Goal: Task Accomplishment & Management: Book appointment/travel/reservation

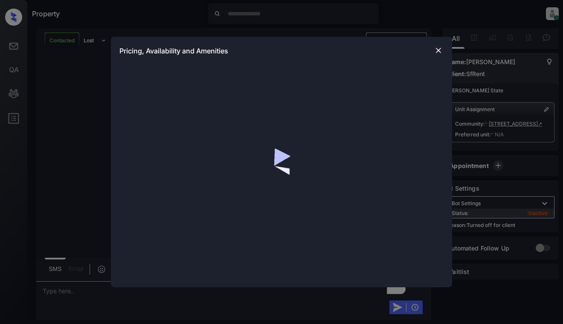
scroll to position [1137, 0]
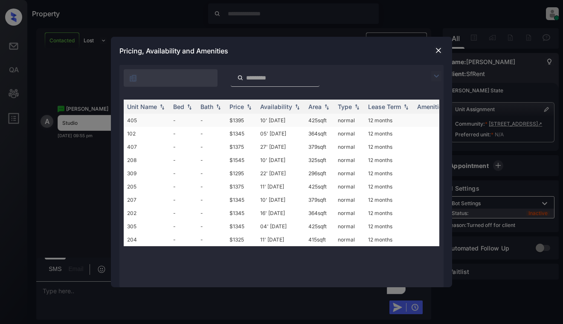
click at [286, 115] on td "10' Sep 25" at bounding box center [281, 120] width 48 height 13
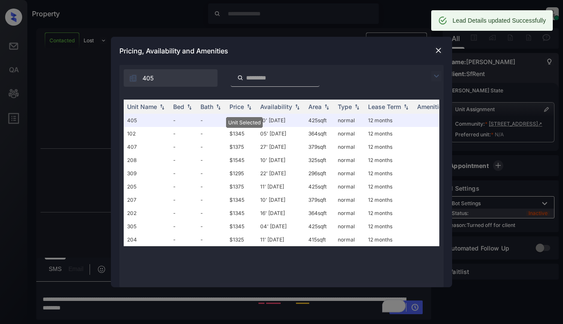
scroll to position [1256, 0]
click at [438, 46] on img at bounding box center [439, 50] width 9 height 9
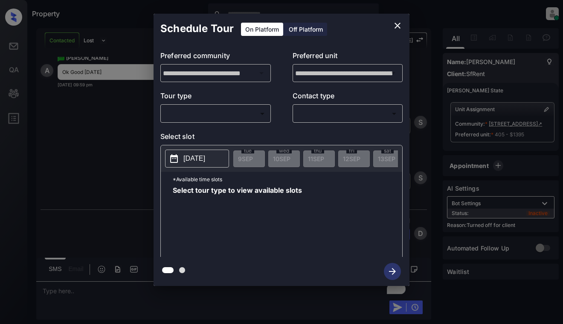
scroll to position [1636, 0]
click at [400, 21] on icon "close" at bounding box center [398, 25] width 10 height 10
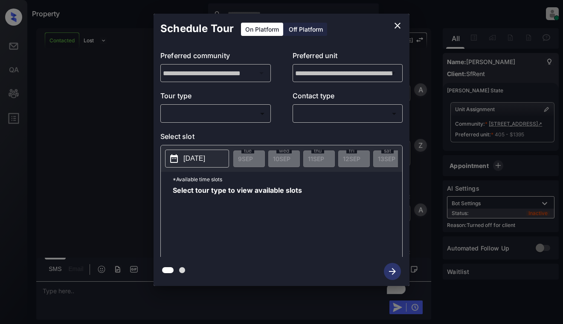
scroll to position [1636, 0]
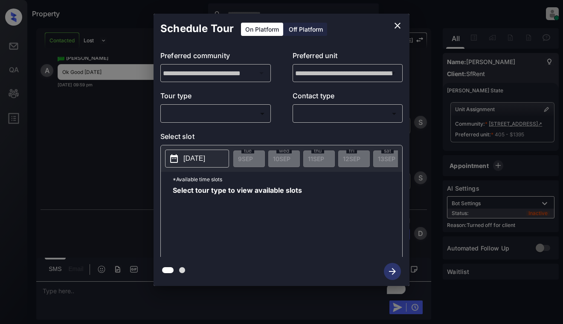
click at [310, 32] on div "Off Platform" at bounding box center [306, 29] width 43 height 13
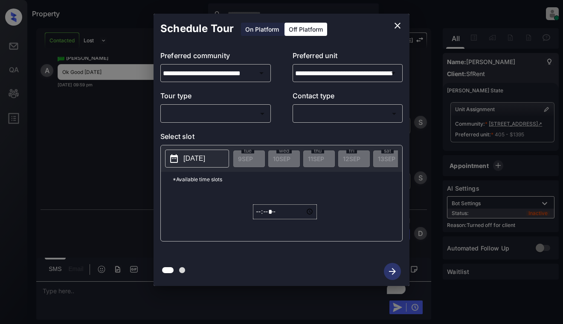
click at [239, 111] on body "Property Dominic Ceralde Online Set yourself offline Set yourself on break Prof…" at bounding box center [281, 162] width 563 height 324
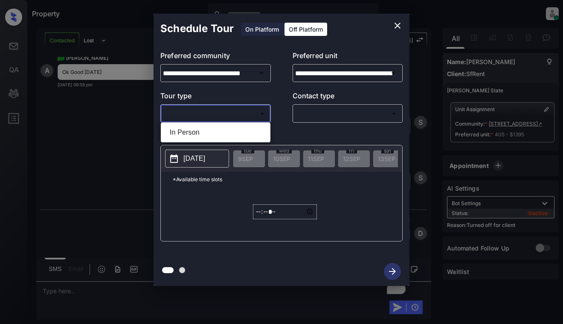
drag, startPoint x: 242, startPoint y: 131, endPoint x: 273, endPoint y: 123, distance: 32.0
click at [242, 131] on li "In Person" at bounding box center [215, 132] width 105 height 15
type input "********"
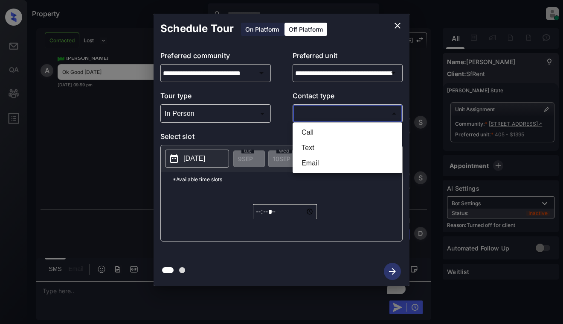
click at [320, 111] on body "Property Dominic Ceralde Online Set yourself offline Set yourself on break Prof…" at bounding box center [281, 162] width 563 height 324
click at [321, 140] on ul "Call Text Email" at bounding box center [348, 148] width 110 height 50
click at [213, 158] on div at bounding box center [281, 162] width 563 height 324
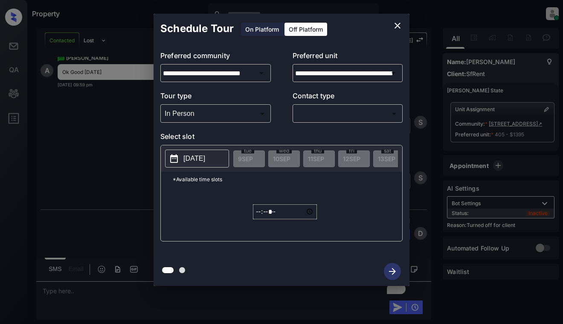
click at [205, 158] on p "2025-09-09" at bounding box center [195, 158] width 22 height 10
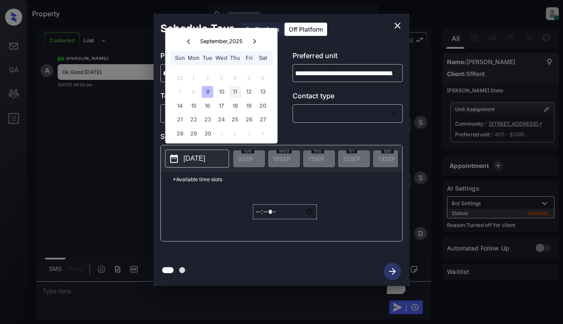
click at [240, 90] on div "11" at bounding box center [236, 92] width 12 height 12
click at [260, 213] on input "*****" at bounding box center [285, 211] width 64 height 15
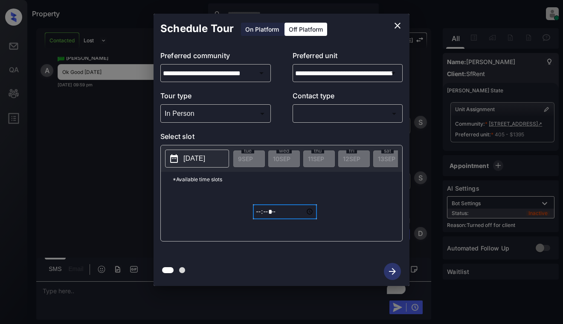
type input "*****"
click at [364, 111] on body "Property Dominic Ceralde Online Set yourself offline Set yourself on break Prof…" at bounding box center [281, 162] width 563 height 324
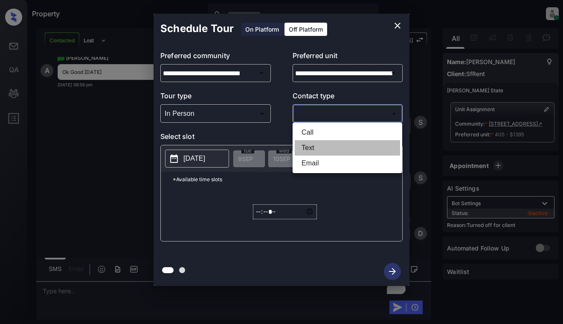
click at [350, 149] on li "Text" at bounding box center [347, 147] width 105 height 15
type input "****"
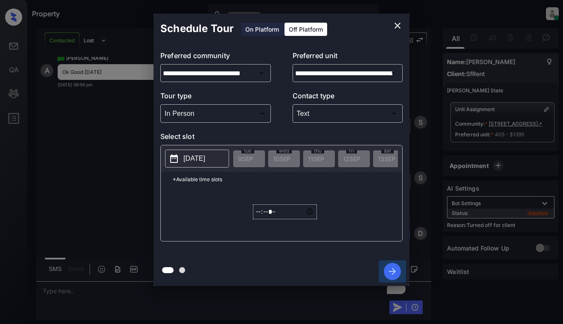
click at [392, 270] on icon "button" at bounding box center [392, 271] width 17 height 17
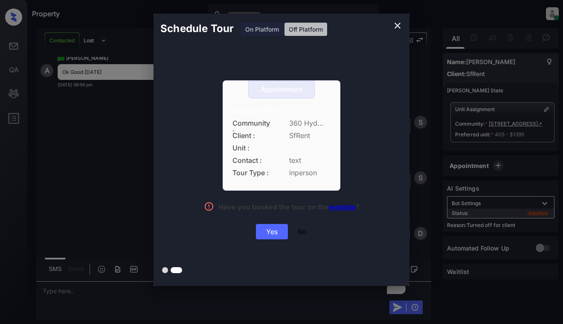
click at [265, 226] on div "Yes" at bounding box center [272, 231] width 32 height 15
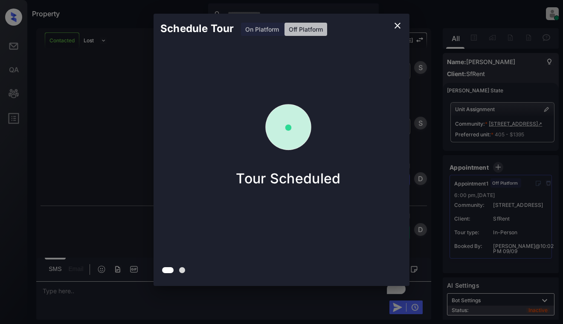
scroll to position [1691, 0]
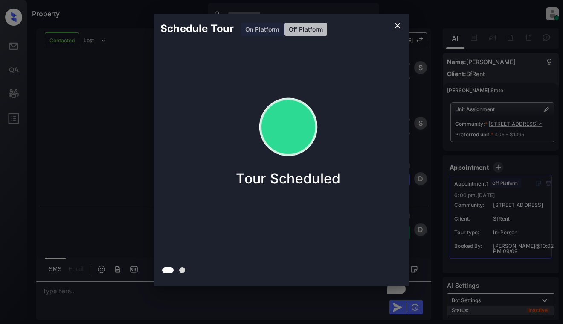
click at [82, 114] on div "Schedule Tour On Platform Off Platform Tour Scheduled" at bounding box center [281, 149] width 563 height 299
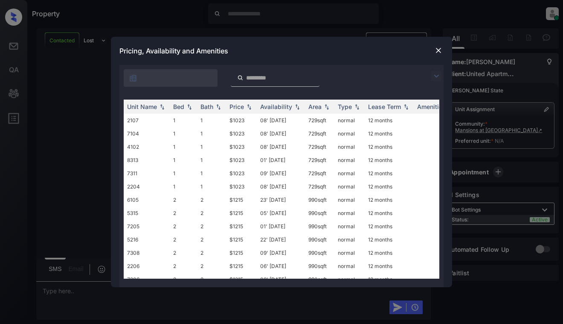
scroll to position [775, 0]
click at [441, 53] on img at bounding box center [439, 50] width 9 height 9
